Goal: Find specific page/section: Find specific page/section

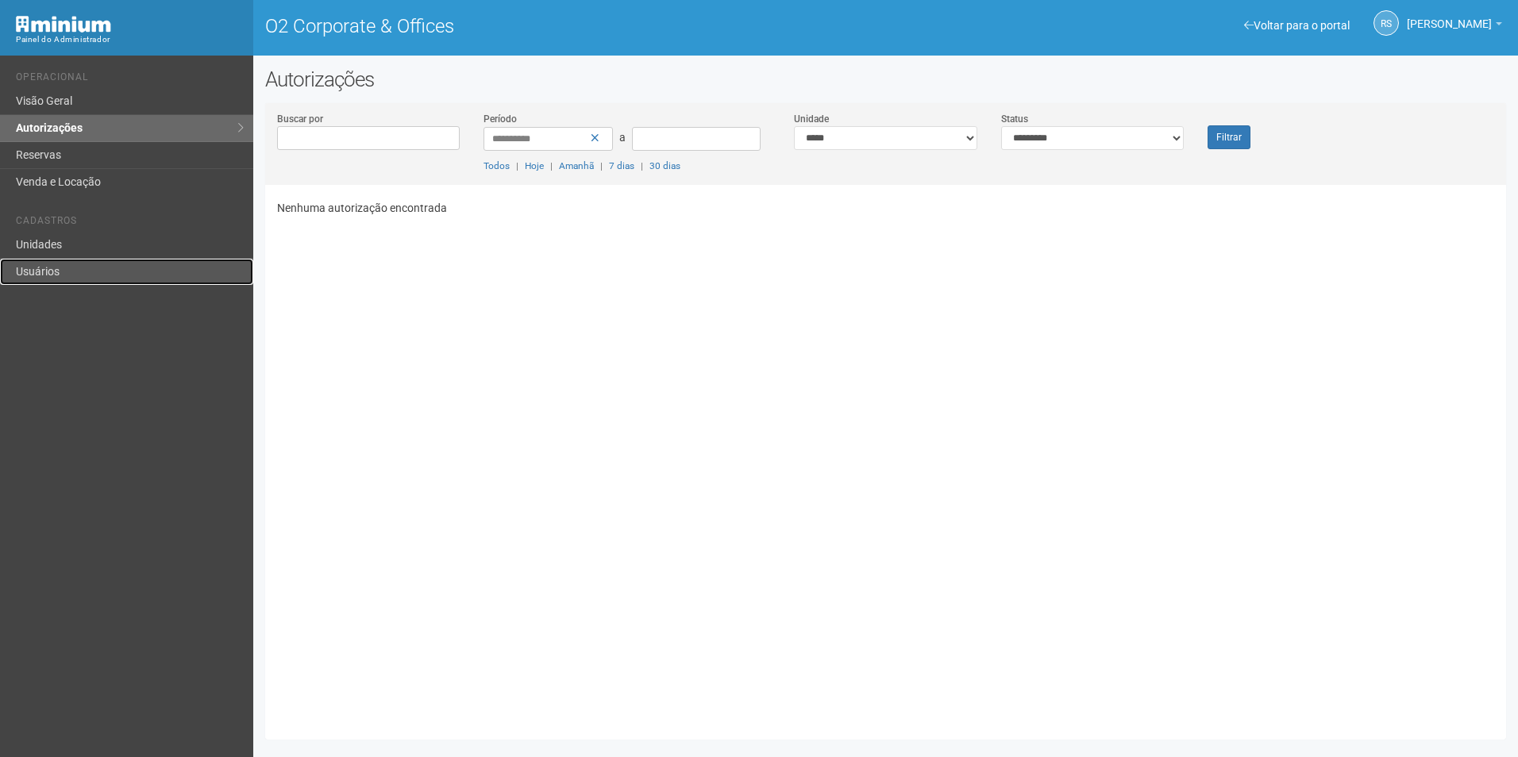
click at [54, 265] on link "Usuários" at bounding box center [126, 272] width 253 height 26
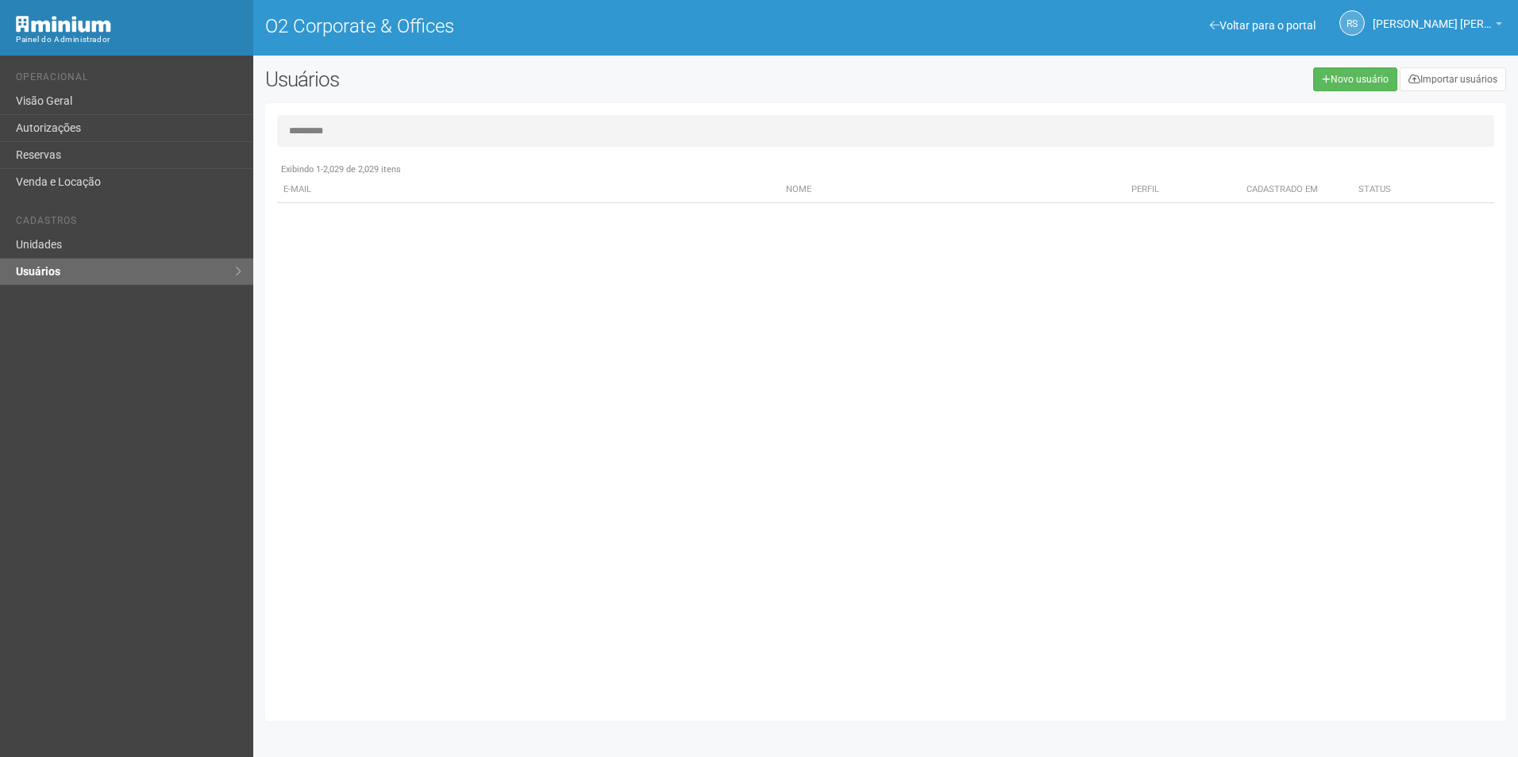
type input "*******"
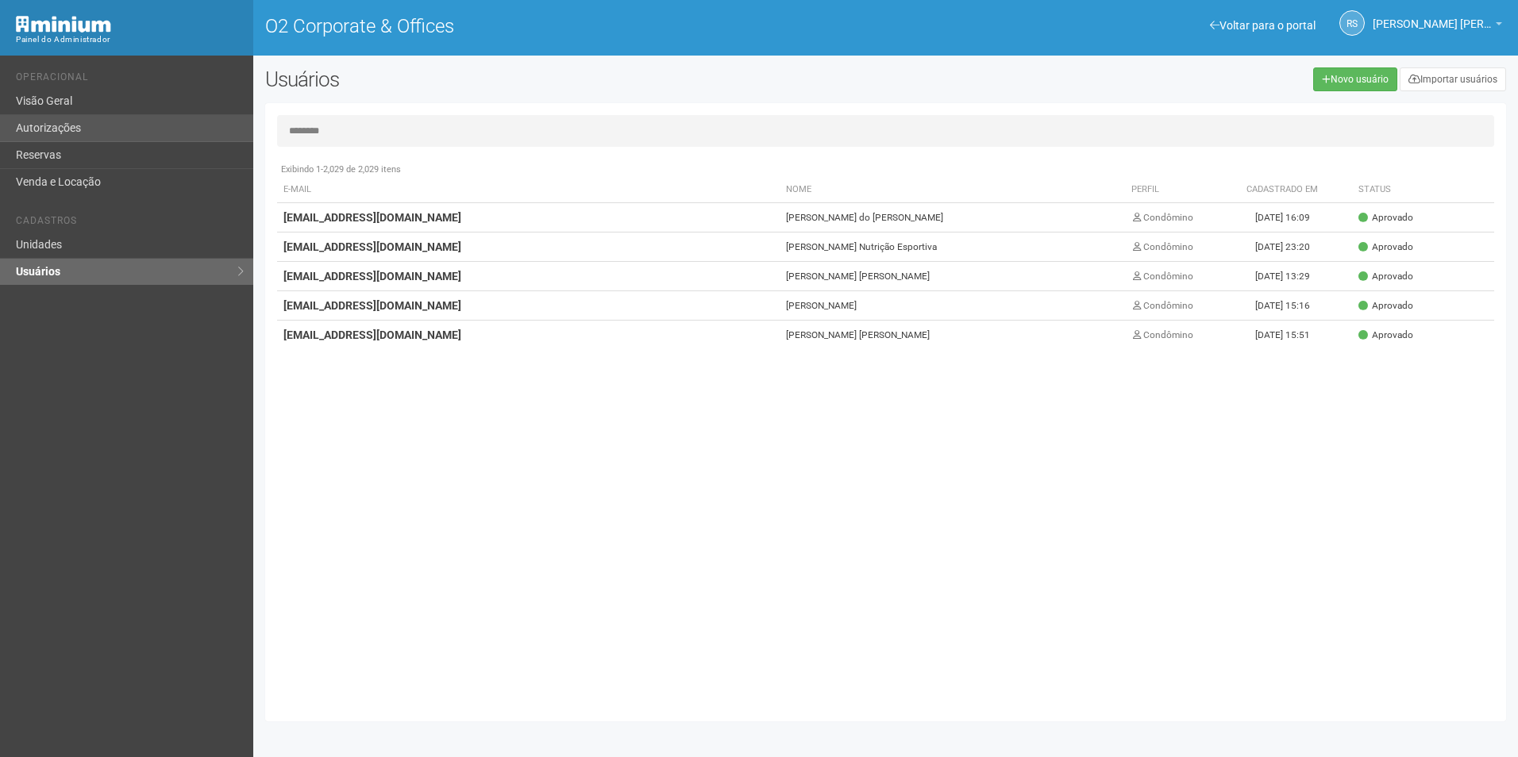
drag, startPoint x: 245, startPoint y: 134, endPoint x: 231, endPoint y: 134, distance: 14.3
click at [231, 134] on div "Voltar para o portal Operacional Visão Geral Autorizações Reservas Venda e Loca…" at bounding box center [759, 407] width 1518 height 702
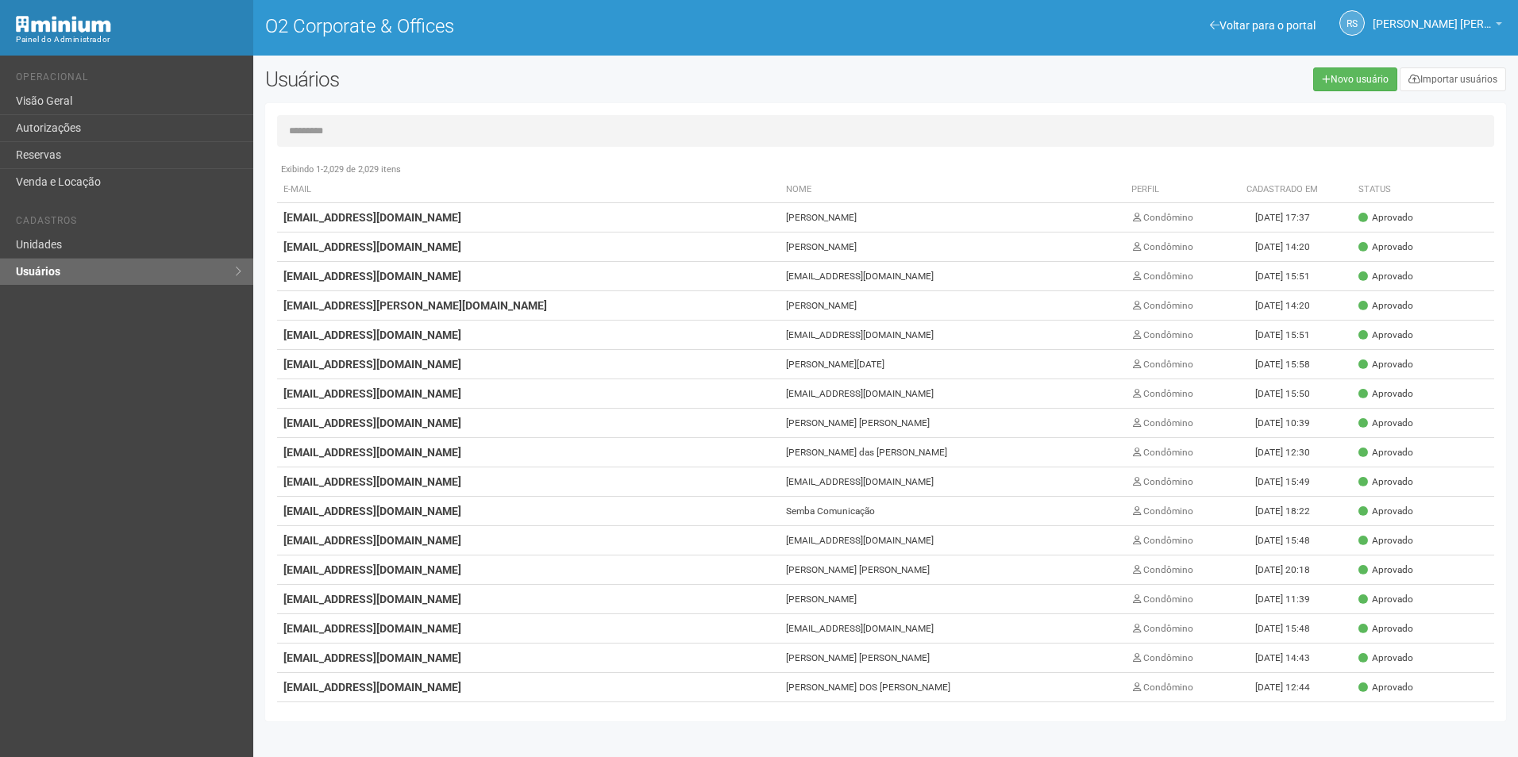
click at [424, 133] on input "text" at bounding box center [885, 131] width 1217 height 32
drag, startPoint x: 67, startPoint y: 123, endPoint x: 75, endPoint y: 129, distance: 9.1
click at [67, 123] on link "Autorizações" at bounding box center [126, 128] width 253 height 27
